Goal: Task Accomplishment & Management: Complete application form

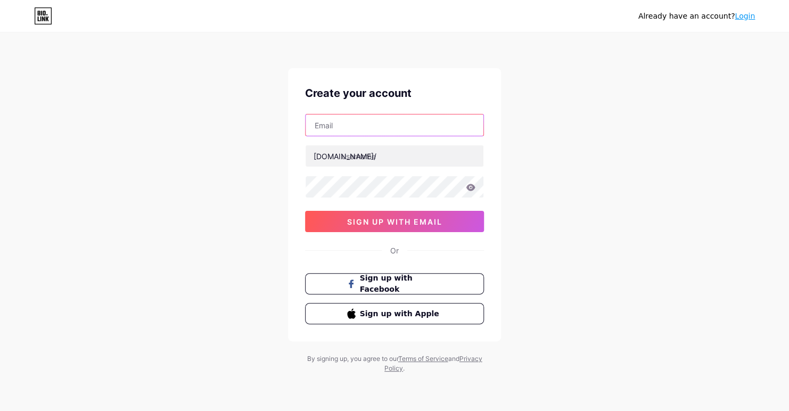
click at [443, 120] on input "text" at bounding box center [394, 124] width 178 height 21
type input "[PERSON_NAME][DOMAIN_NAME][EMAIL_ADDRESS][DOMAIN_NAME]"
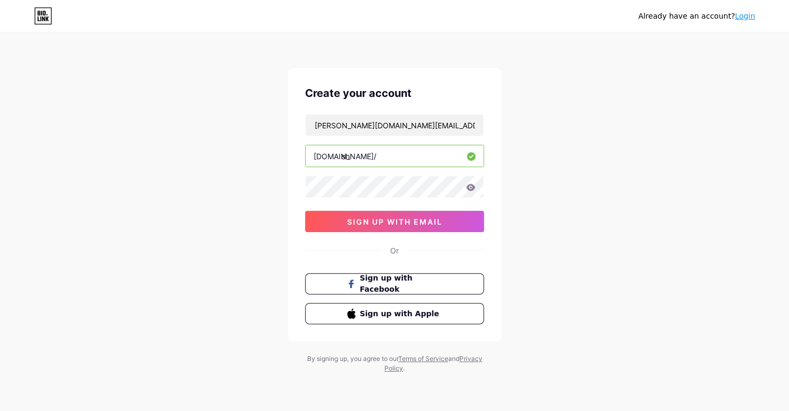
type input "s"
type input "thewellnessaesthetic"
click at [468, 187] on icon at bounding box center [470, 187] width 9 height 7
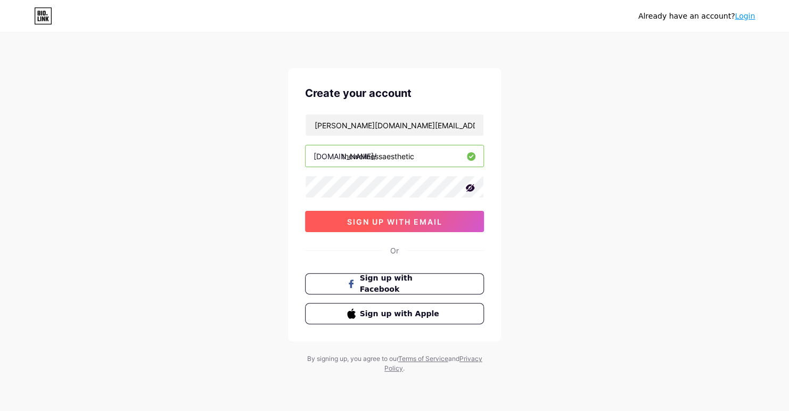
click at [391, 223] on span "sign up with email" at bounding box center [394, 221] width 95 height 9
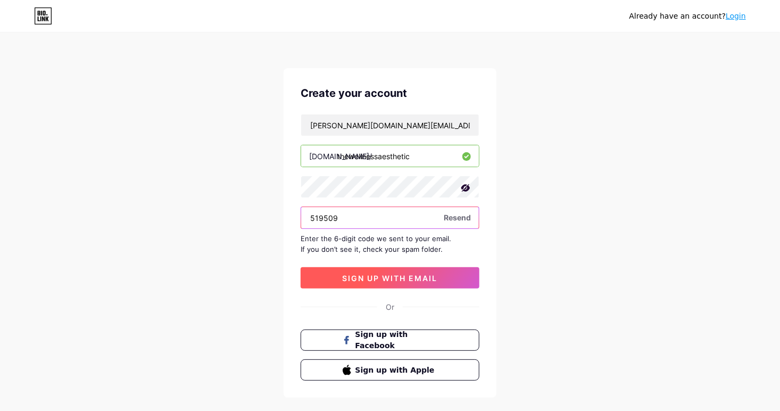
type input "519509"
click at [428, 279] on span "sign up with email" at bounding box center [390, 278] width 95 height 9
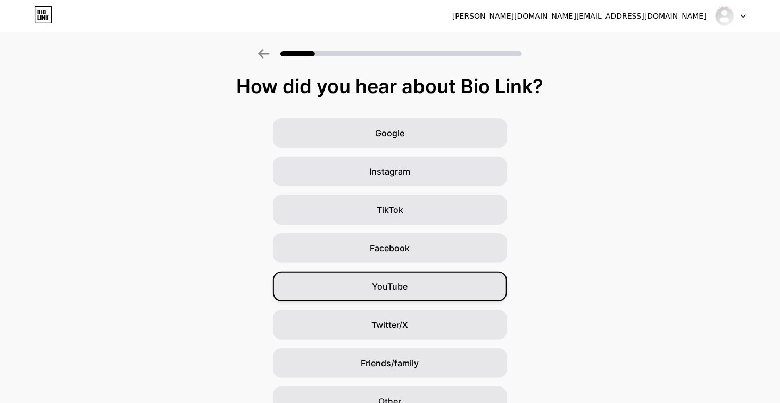
click at [407, 281] on span "YouTube" at bounding box center [390, 286] width 36 height 13
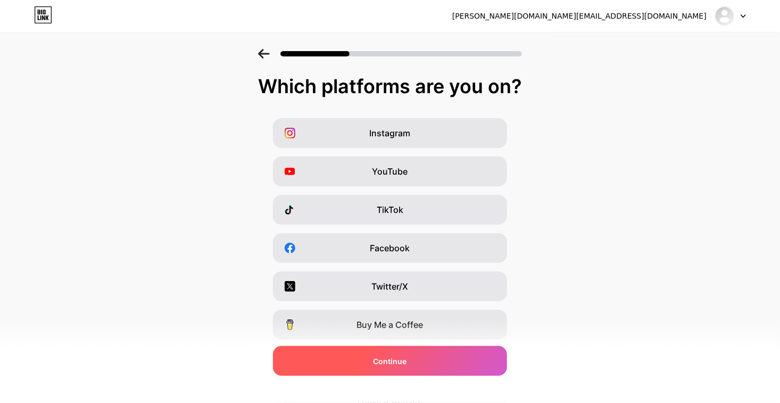
click at [418, 355] on div "Continue" at bounding box center [390, 361] width 234 height 30
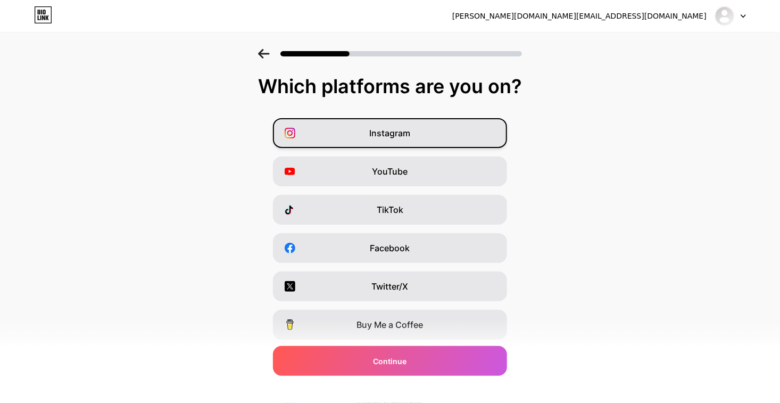
click at [455, 134] on div "Instagram" at bounding box center [390, 133] width 234 height 30
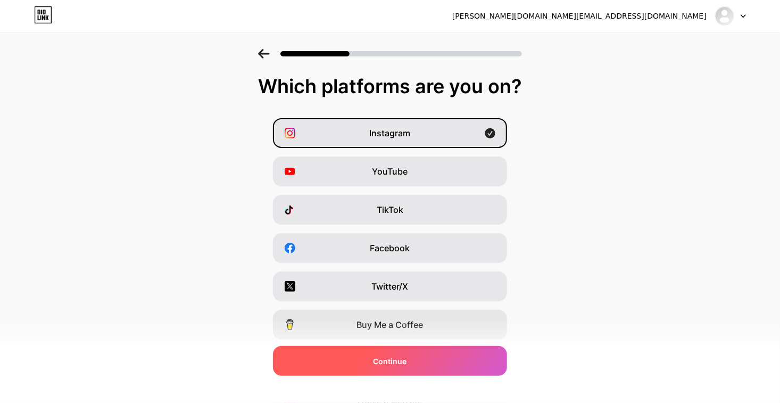
click at [414, 358] on div "Continue" at bounding box center [390, 361] width 234 height 30
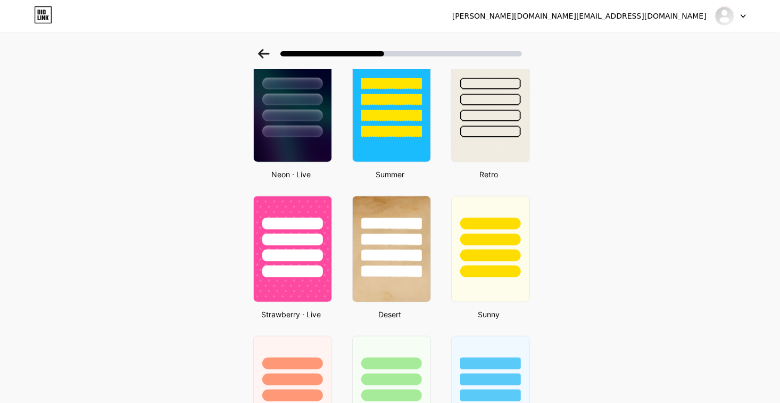
scroll to position [483, 0]
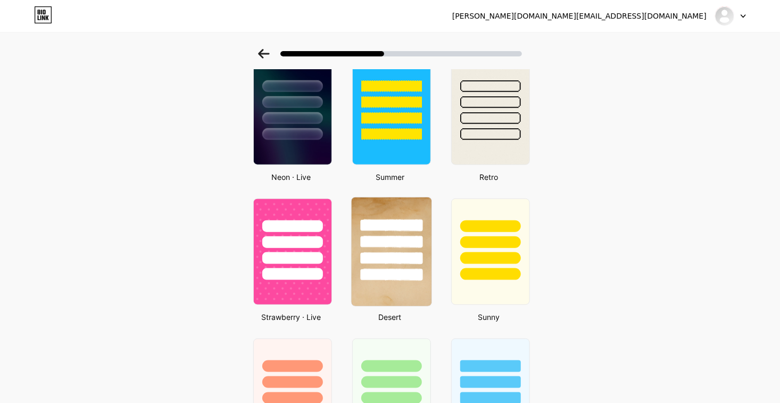
click at [429, 249] on div at bounding box center [392, 239] width 80 height 84
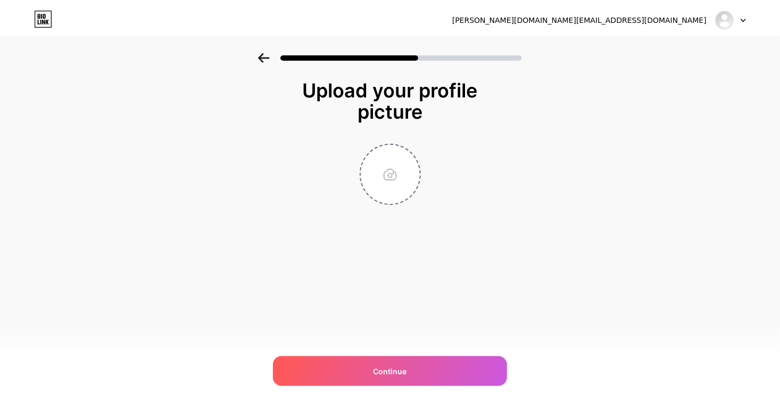
scroll to position [0, 0]
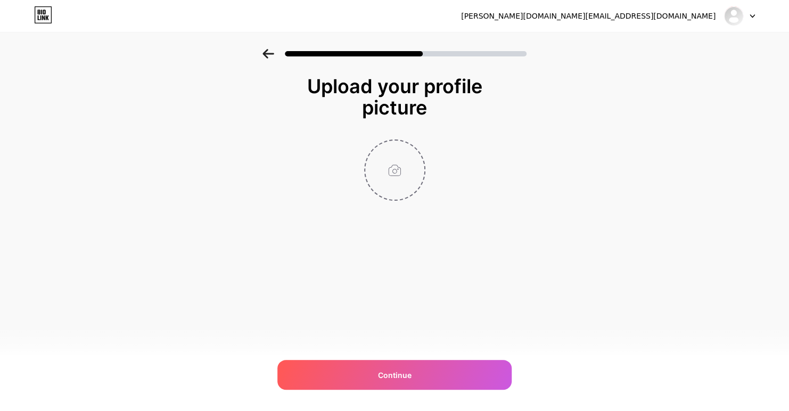
click at [399, 185] on input "file" at bounding box center [394, 169] width 59 height 59
type input "C:\fakepath\5168EE2D-6717-4371-B300-41D7FA26CDE0.PNG"
click at [418, 145] on circle at bounding box center [419, 148] width 12 height 12
click at [396, 170] on input "file" at bounding box center [394, 169] width 59 height 59
type input "C:\fakepath\93230DF9-5EDC-43AB-8676-B92366AB76B1.PNG"
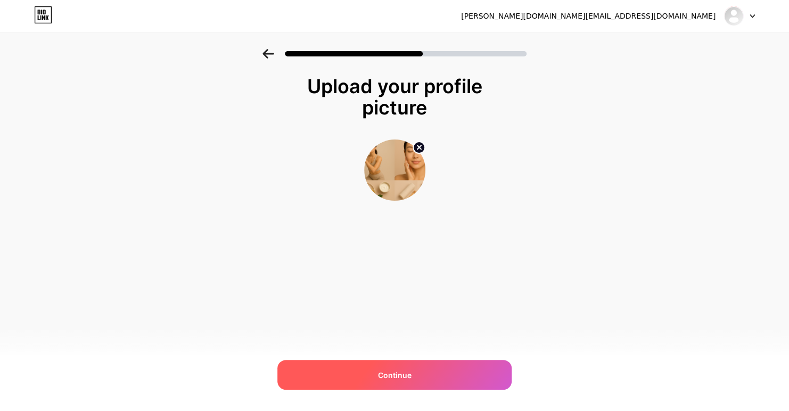
click at [325, 371] on div "Continue" at bounding box center [394, 375] width 234 height 30
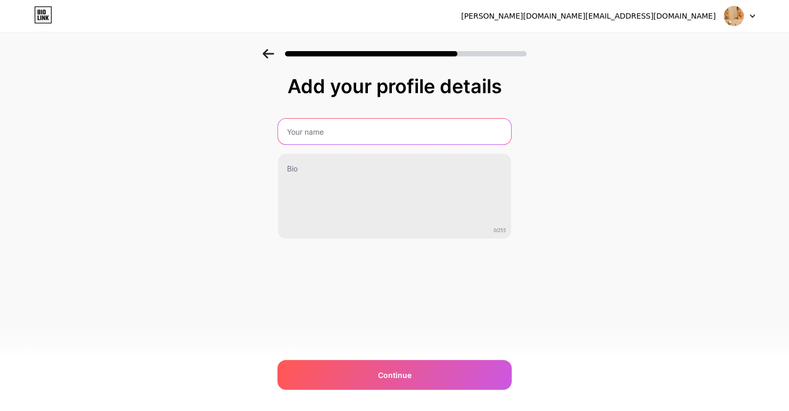
click at [458, 128] on input "text" at bounding box center [394, 132] width 233 height 26
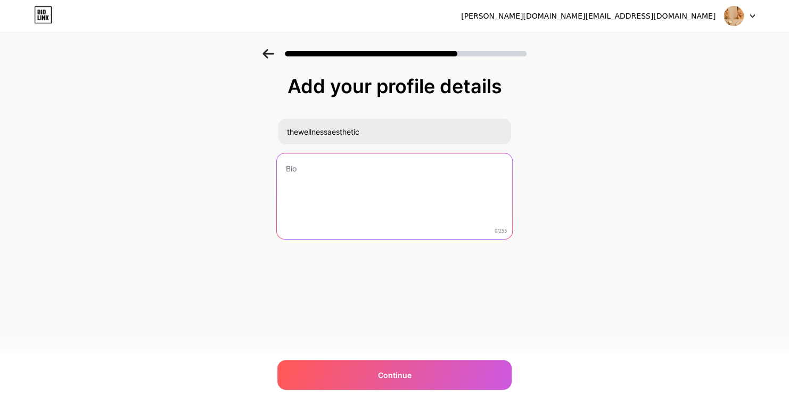
click at [345, 161] on textarea at bounding box center [394, 196] width 235 height 87
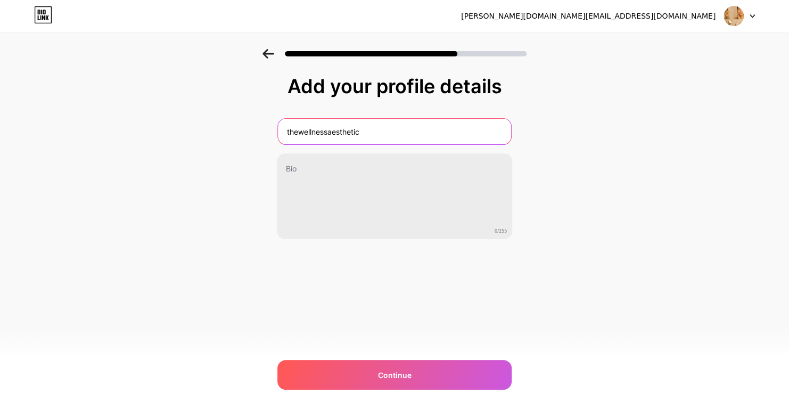
click at [377, 131] on input "thewellnessaesthetic" at bounding box center [394, 132] width 233 height 26
type input "t"
type input "The Wellness Aesthetic"
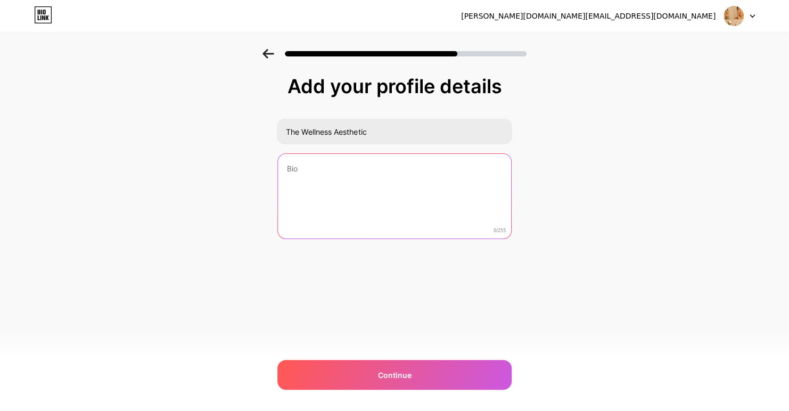
click at [359, 170] on textarea at bounding box center [394, 197] width 233 height 86
paste textarea "Here to inspire your glow - From skincare to self-care, workouts to wellness. S…"
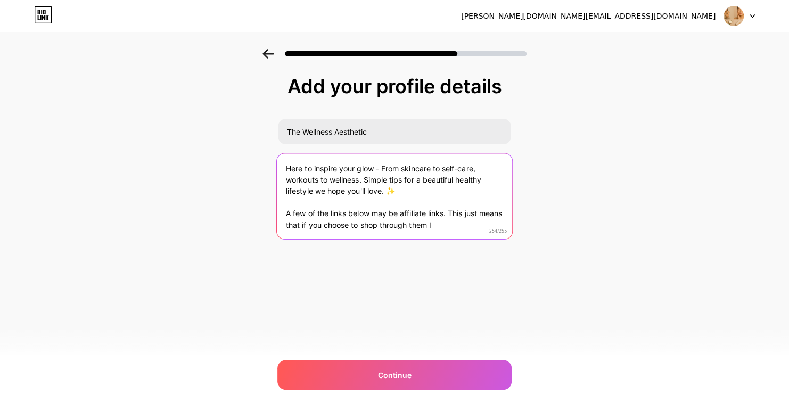
click at [440, 189] on textarea "Here to inspire your glow - From skincare to self-care, workouts to wellness. S…" at bounding box center [394, 196] width 235 height 87
click at [361, 200] on textarea "Here to inspire your glow - From skincare to self-care, workouts to wellness. S…" at bounding box center [394, 196] width 235 height 87
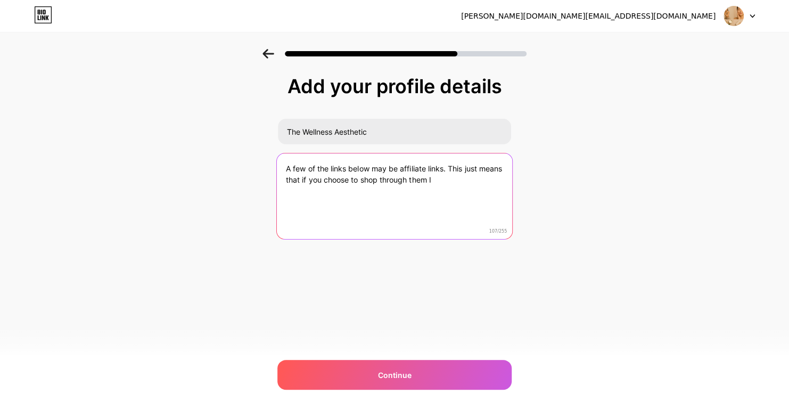
click at [462, 190] on textarea "A few of the links below may be affiliate links. This just means that if you ch…" at bounding box center [394, 196] width 235 height 87
click at [283, 179] on textarea "A few of the links below may be affiliate links. This just means that if you ch…" at bounding box center [394, 196] width 235 height 87
click at [483, 185] on textarea "A few of the links below may be affiliate links. This just means that if you ch…" at bounding box center [394, 196] width 235 height 87
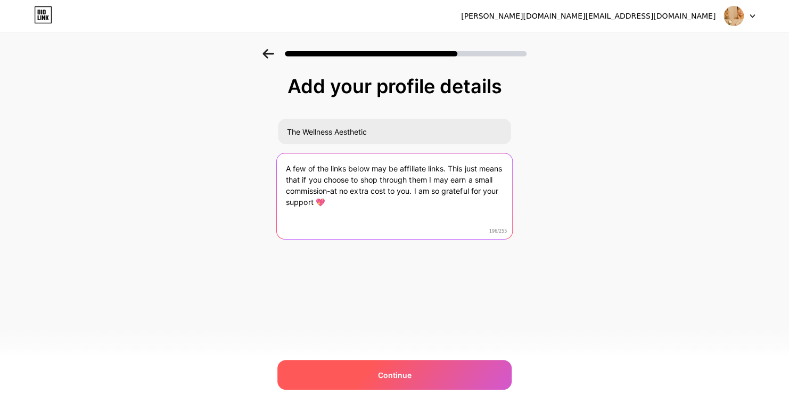
type textarea "A few of the links below may be affiliate links. This just means that if you ch…"
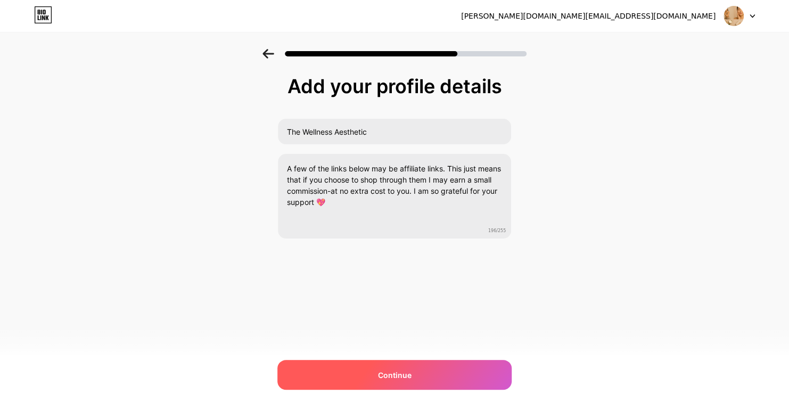
click at [415, 372] on div "Continue" at bounding box center [394, 375] width 234 height 30
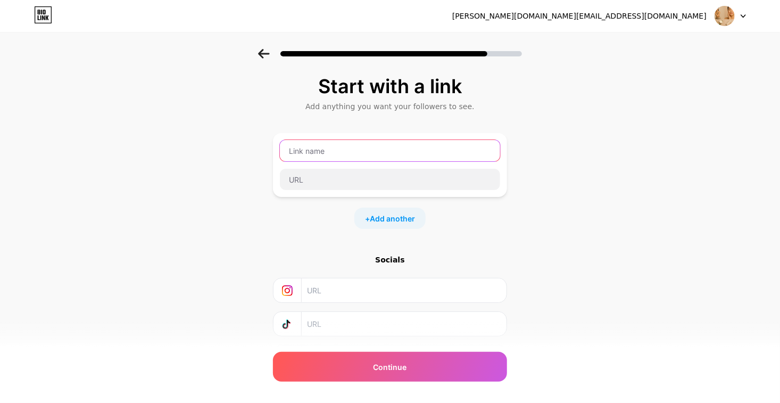
click at [443, 143] on input "text" at bounding box center [390, 150] width 220 height 21
type input "thewellnessaesthetic"
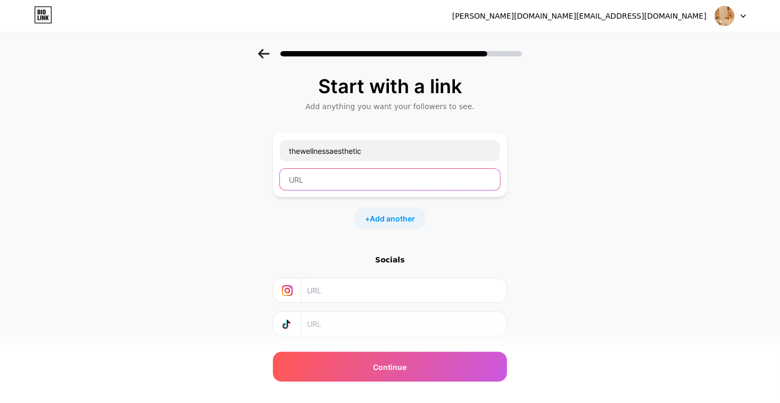
click at [328, 185] on input "text" at bounding box center [390, 179] width 220 height 21
paste input "[URL][DOMAIN_NAME]"
type input "[URL][DOMAIN_NAME]"
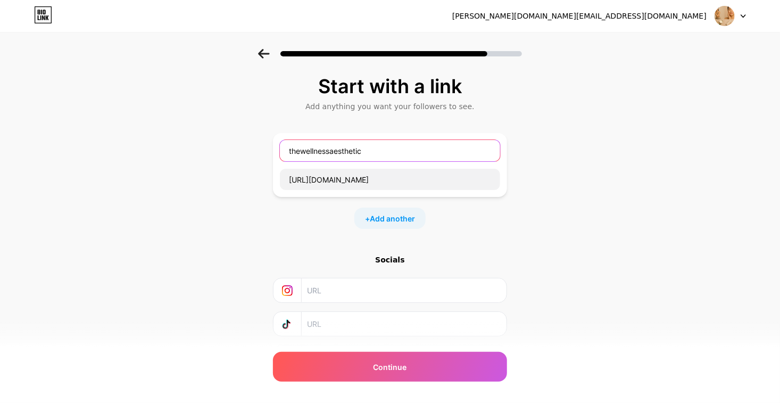
click at [405, 155] on input "thewellnessaesthetic" at bounding box center [390, 150] width 220 height 21
type input "t"
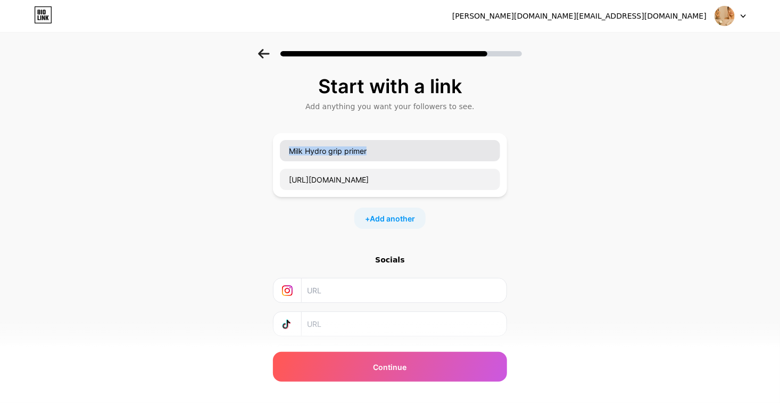
drag, startPoint x: 348, startPoint y: 163, endPoint x: 347, endPoint y: 152, distance: 11.2
click at [347, 152] on div "Milk Hydro grip primer [URL][DOMAIN_NAME]" at bounding box center [389, 164] width 221 height 51
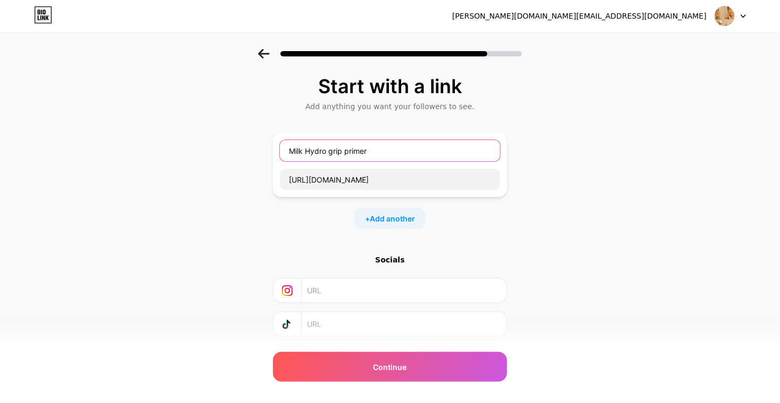
click at [336, 152] on input "Milk Hydro grip primer" at bounding box center [390, 150] width 220 height 21
click at [353, 153] on input "Milk Hydro Grip primer" at bounding box center [390, 150] width 220 height 21
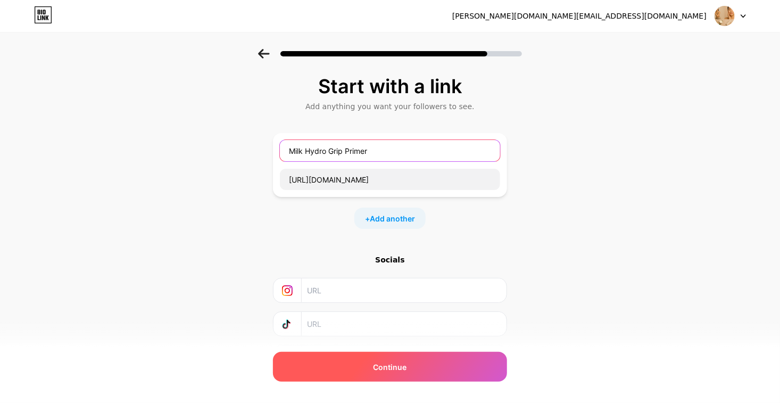
type input "Milk Hydro Grip Primer"
click at [368, 369] on div "Continue" at bounding box center [390, 367] width 234 height 30
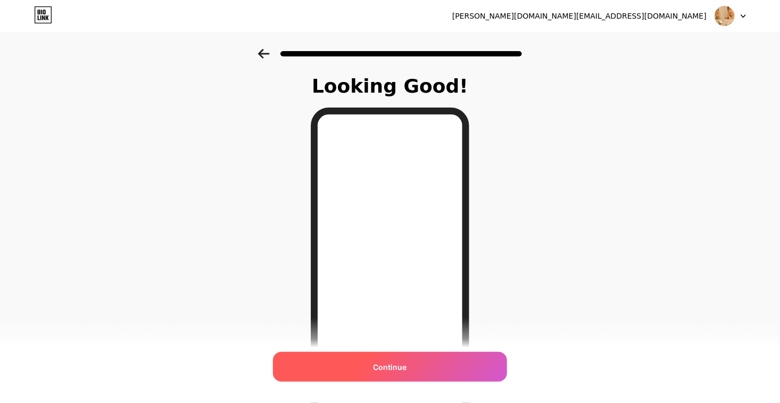
click at [430, 365] on div "Continue" at bounding box center [390, 367] width 234 height 30
